Goal: Information Seeking & Learning: Learn about a topic

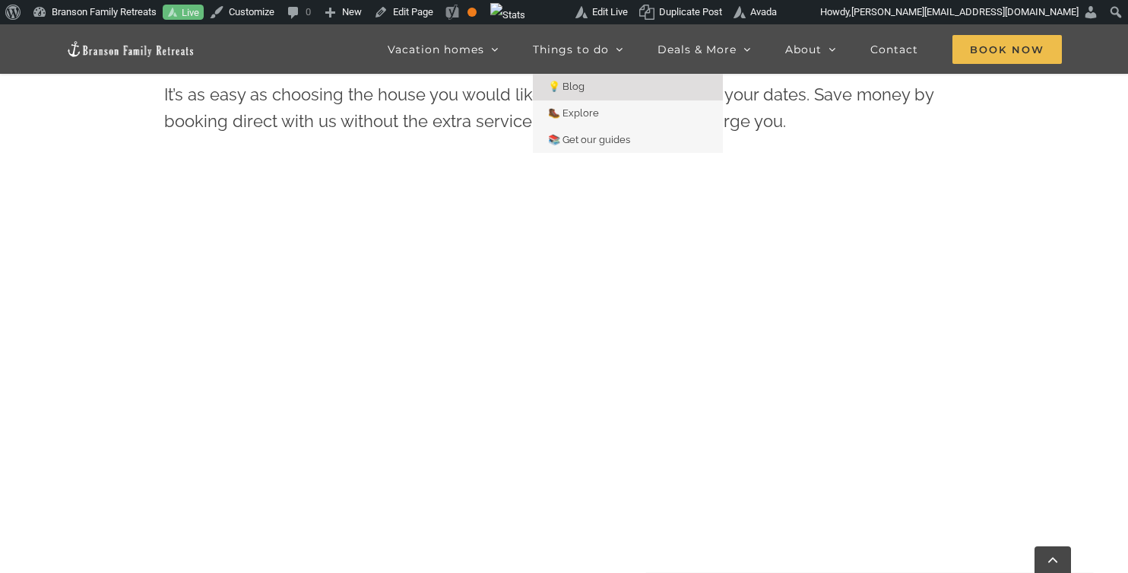
click at [576, 84] on span "💡 Blog" at bounding box center [566, 86] width 36 height 11
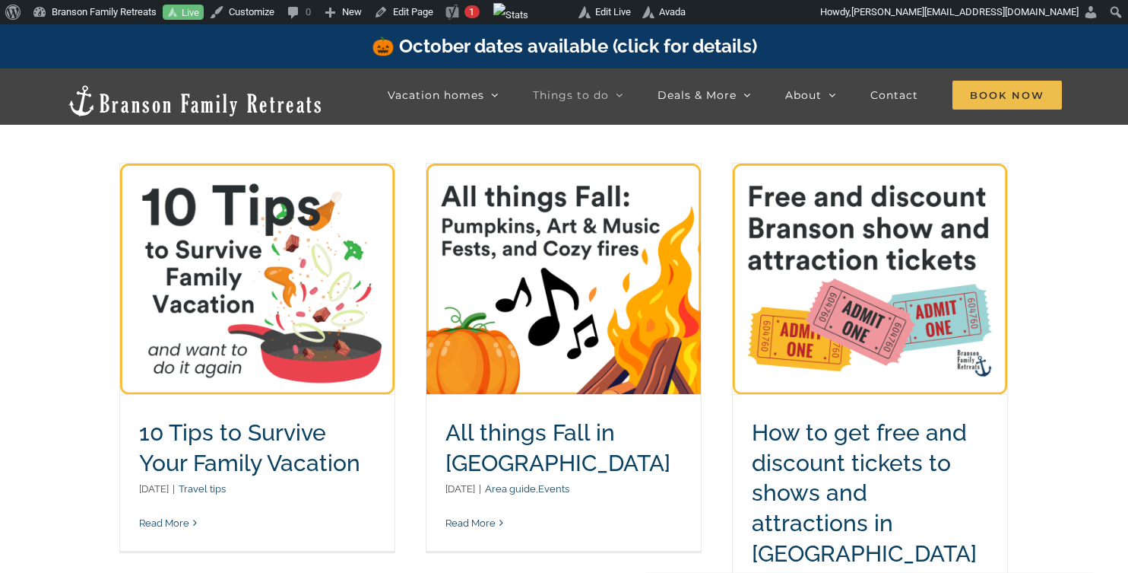
click at [305, 433] on link "10 Tips to Survive Your Family Vacation" at bounding box center [249, 447] width 221 height 57
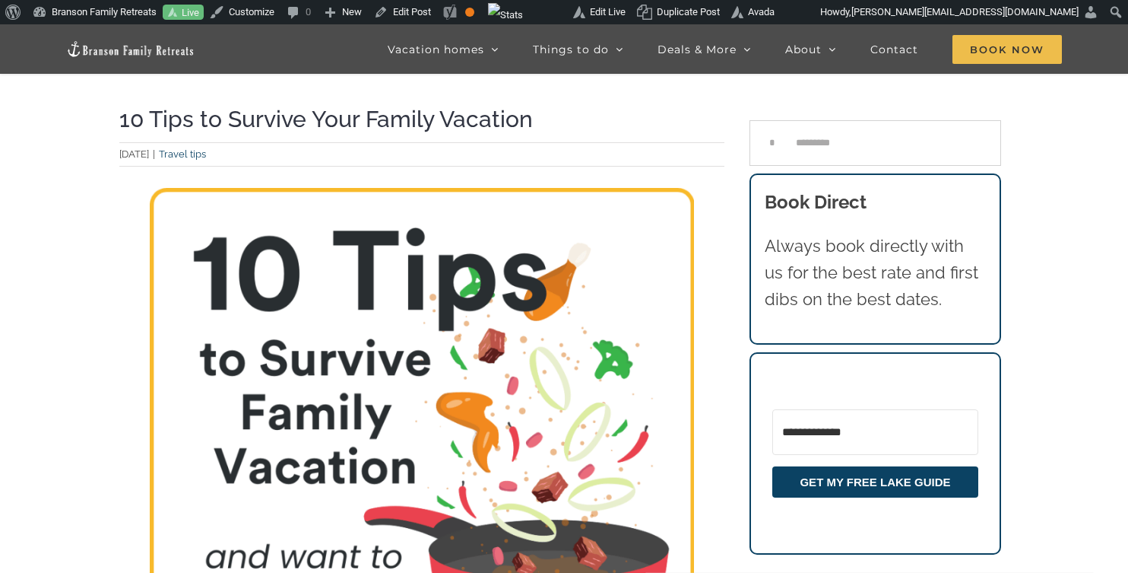
scroll to position [97, 0]
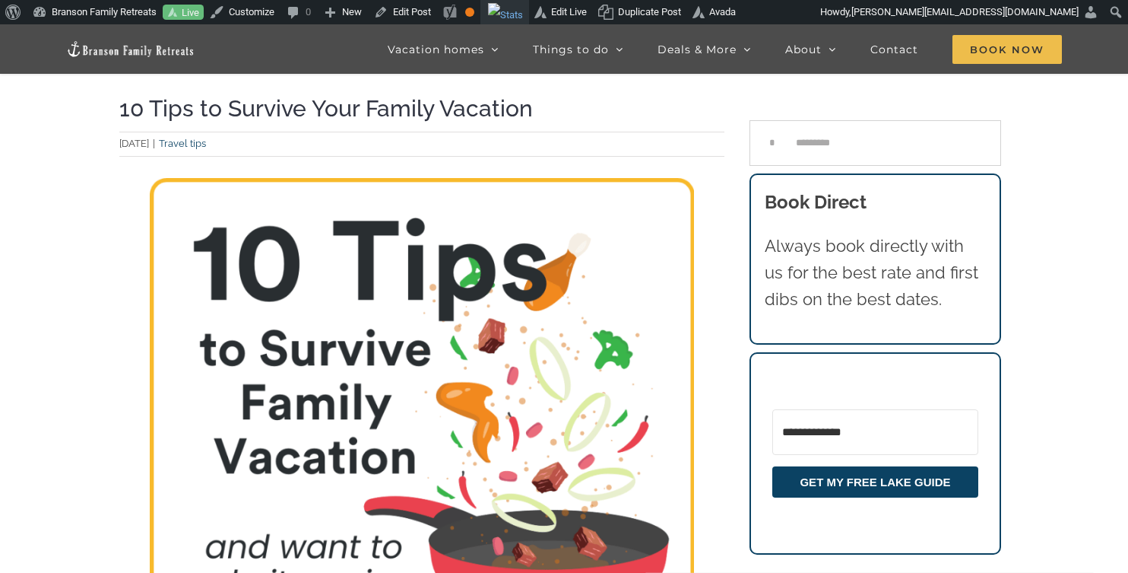
click at [523, 10] on img "Toolbar" at bounding box center [505, 15] width 35 height 24
